Goal: Task Accomplishment & Management: Use online tool/utility

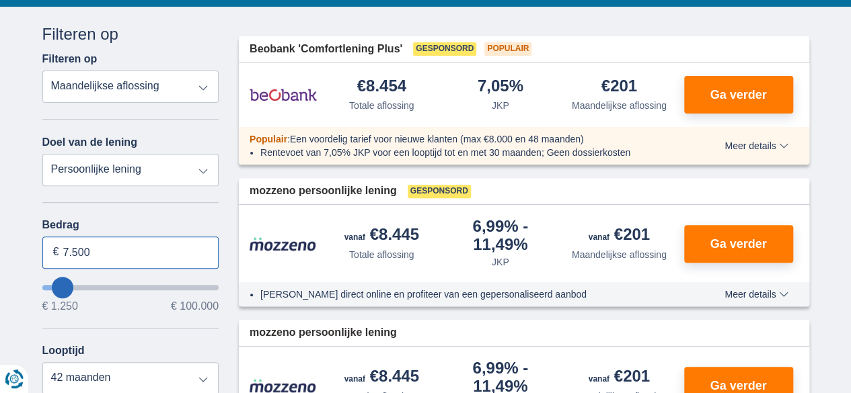
drag, startPoint x: 97, startPoint y: 251, endPoint x: 0, endPoint y: 249, distance: 96.8
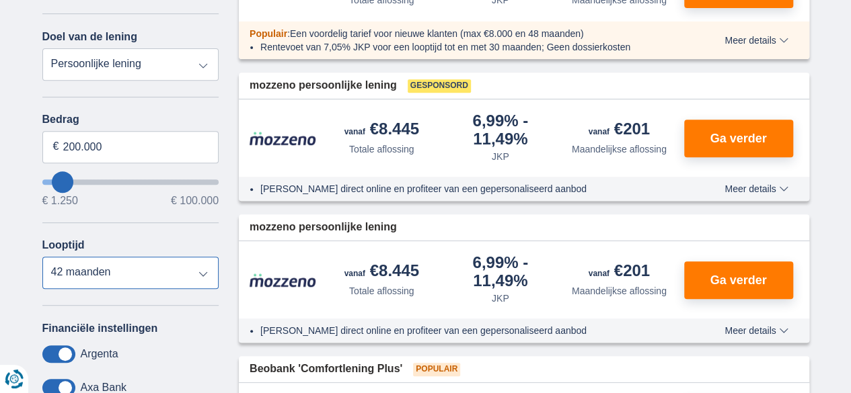
type input "100.000"
type input "99250"
select select "120"
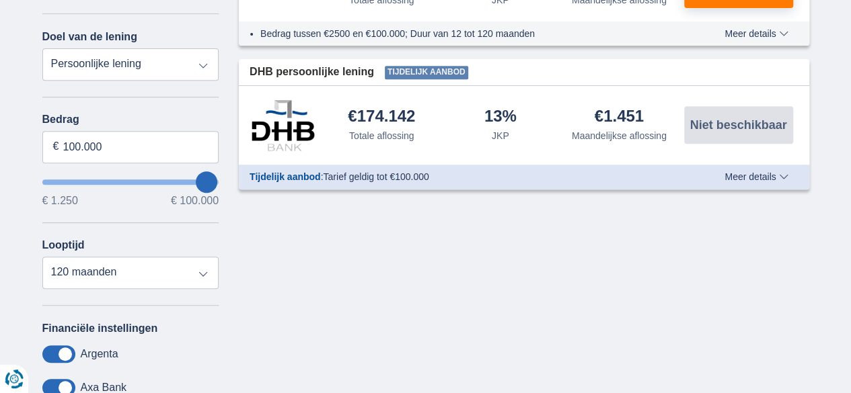
click at [7, 168] on div "× widget.non-eligible-application.title widget.non-eligible-application.text no…" at bounding box center [425, 245] width 851 height 688
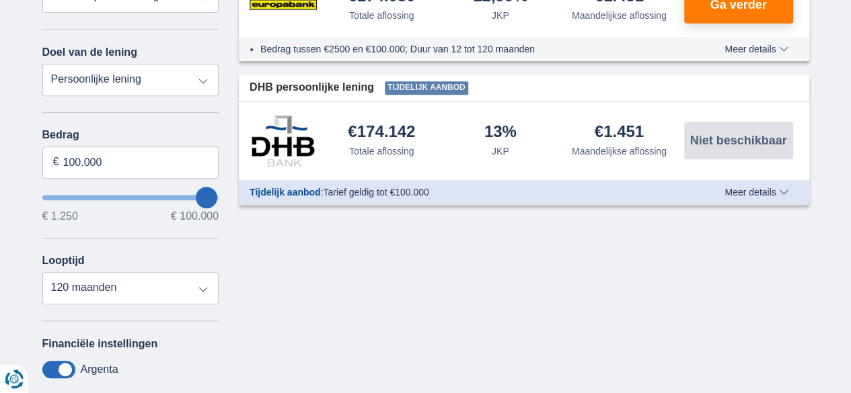
scroll to position [231, 0]
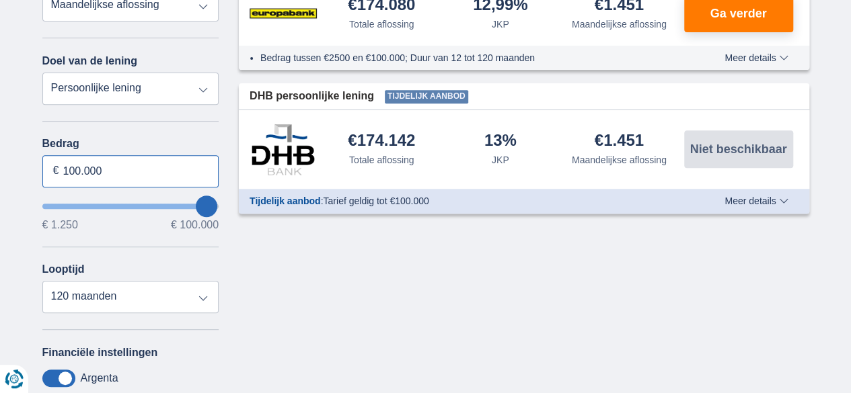
click at [68, 172] on input "100.000" at bounding box center [130, 171] width 177 height 32
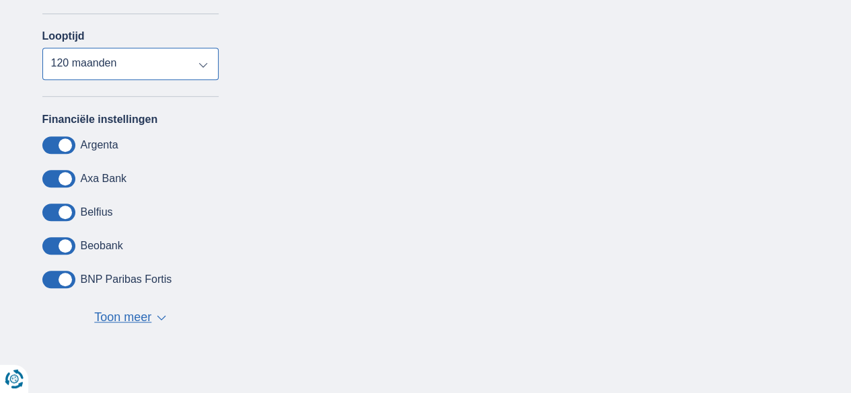
type input "100.000"
type input "99250"
click at [0, 75] on div "× widget.non-eligible-application.title widget.non-eligible-application.text no…" at bounding box center [425, 36] width 851 height 688
